Goal: Subscribe to service/newsletter

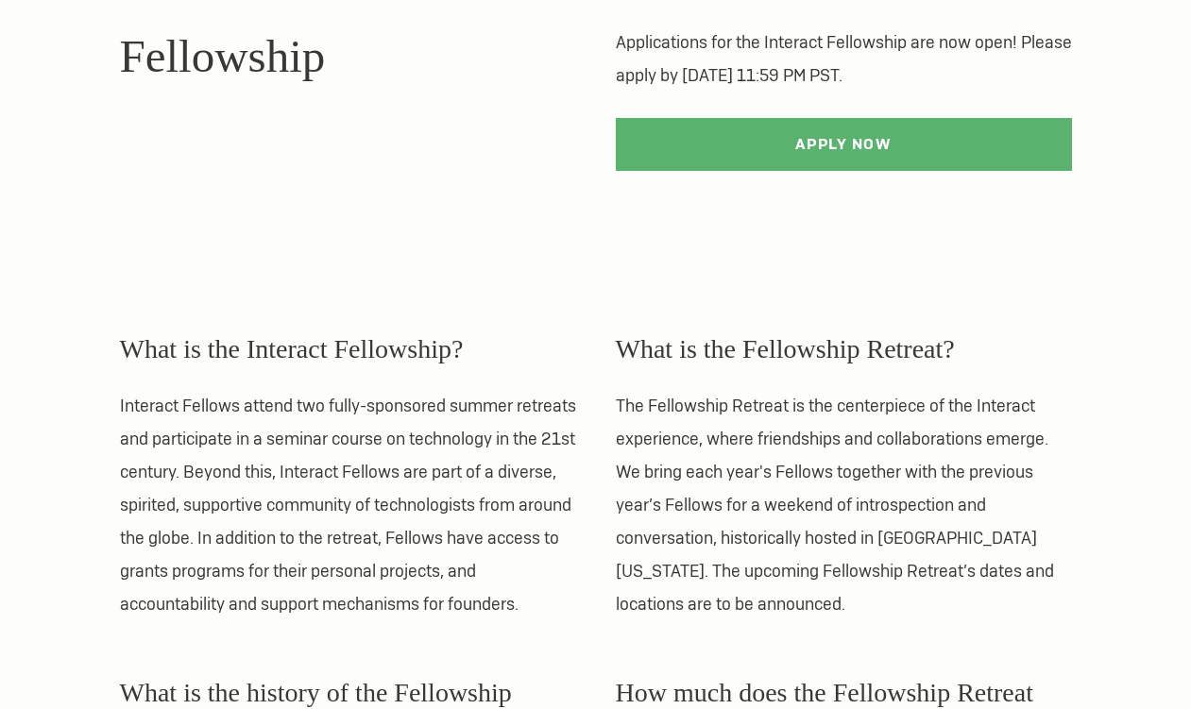
scroll to position [130, 0]
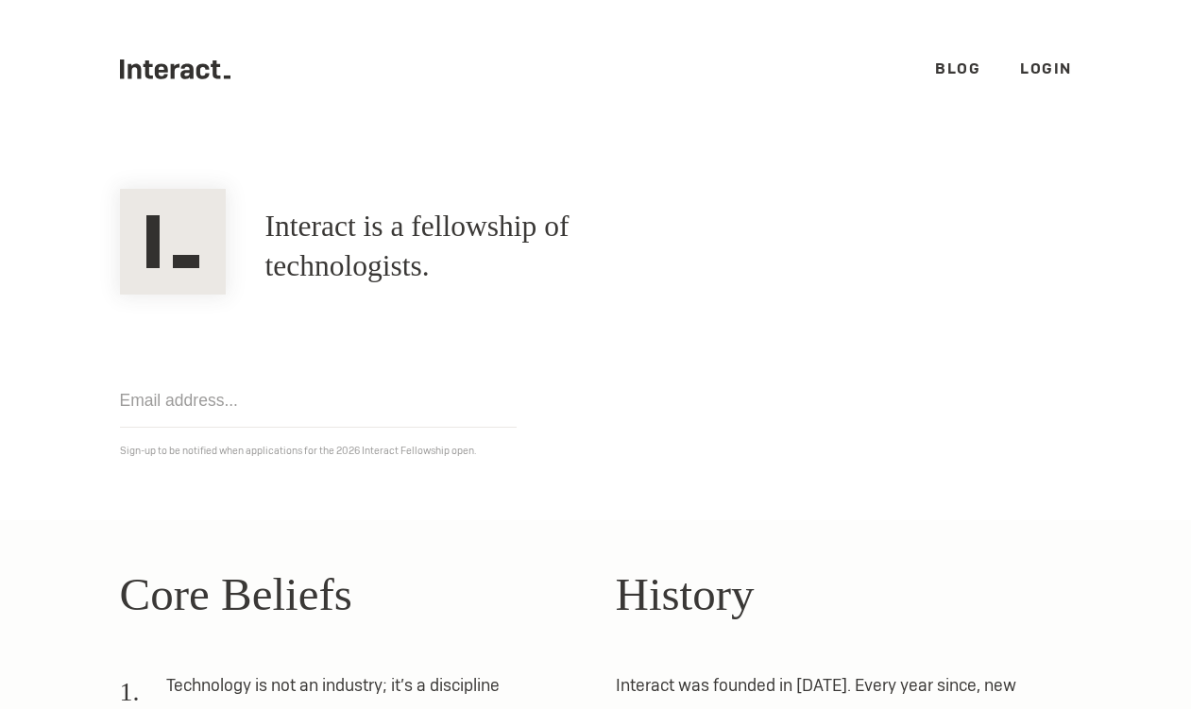
click at [181, 397] on input "email" at bounding box center [318, 401] width 397 height 54
type input "vidushibansal112@gmail.com"
click input "Get notified" at bounding box center [0, 0] width 0 height 0
